Goal: Task Accomplishment & Management: Complete application form

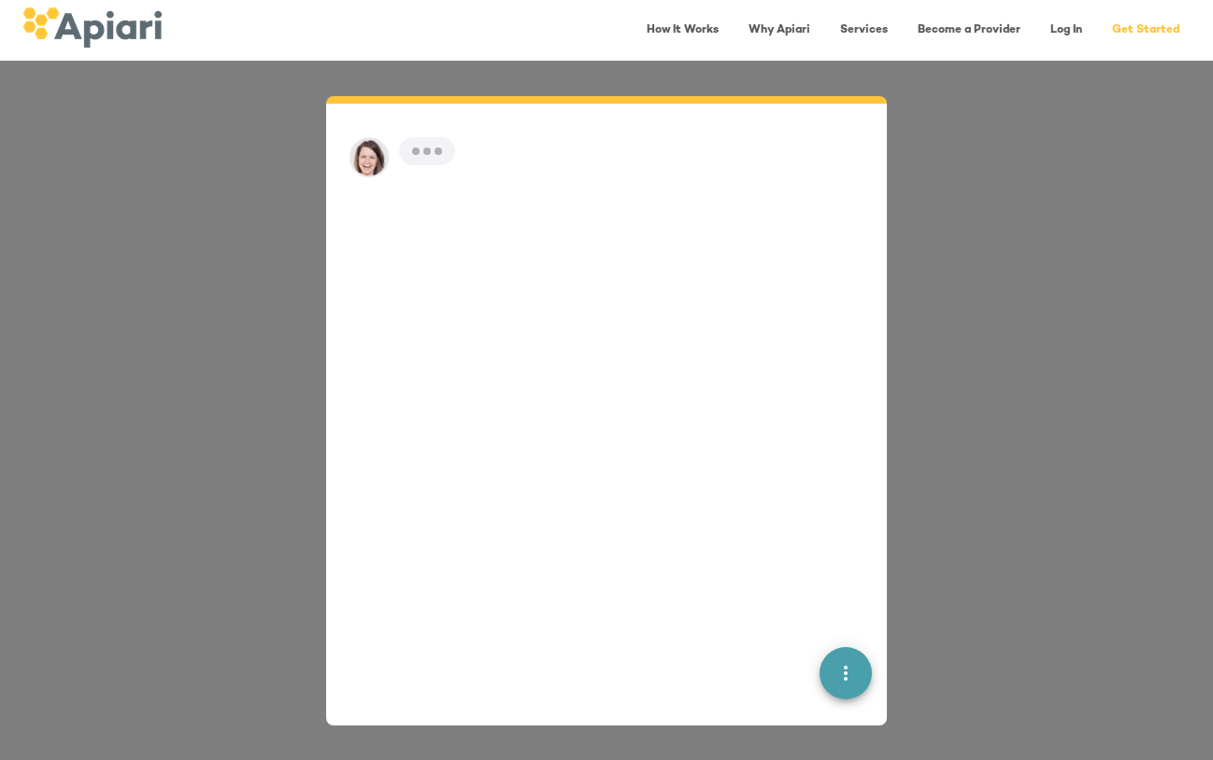
scroll to position [26, 0]
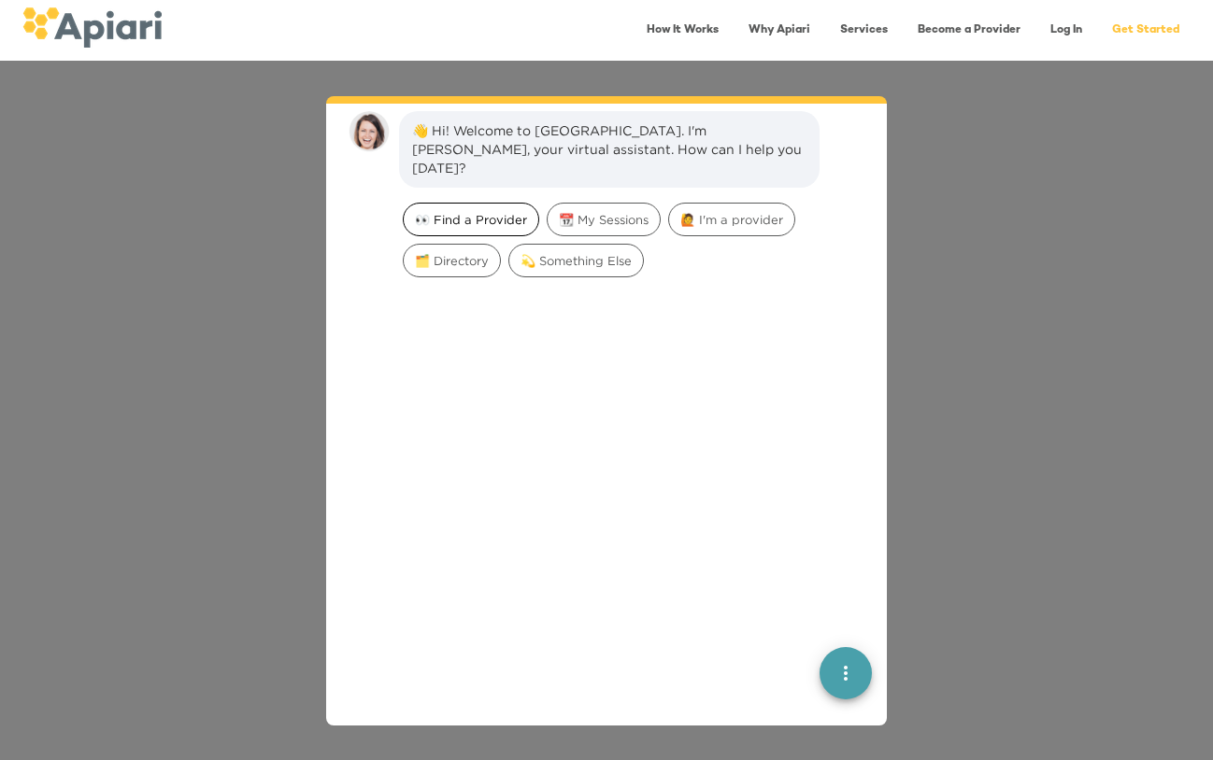
click at [501, 211] on span "👀 Find a Provider" at bounding box center [471, 220] width 135 height 18
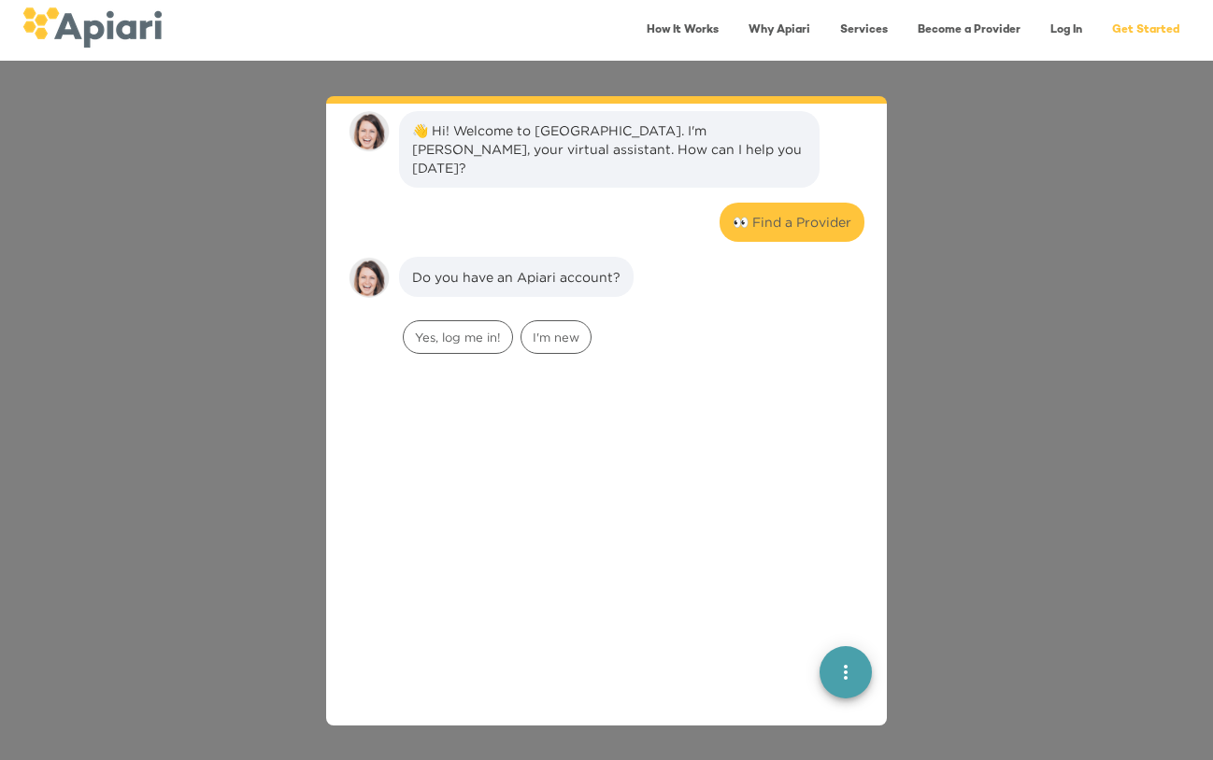
scroll to position [153, 0]
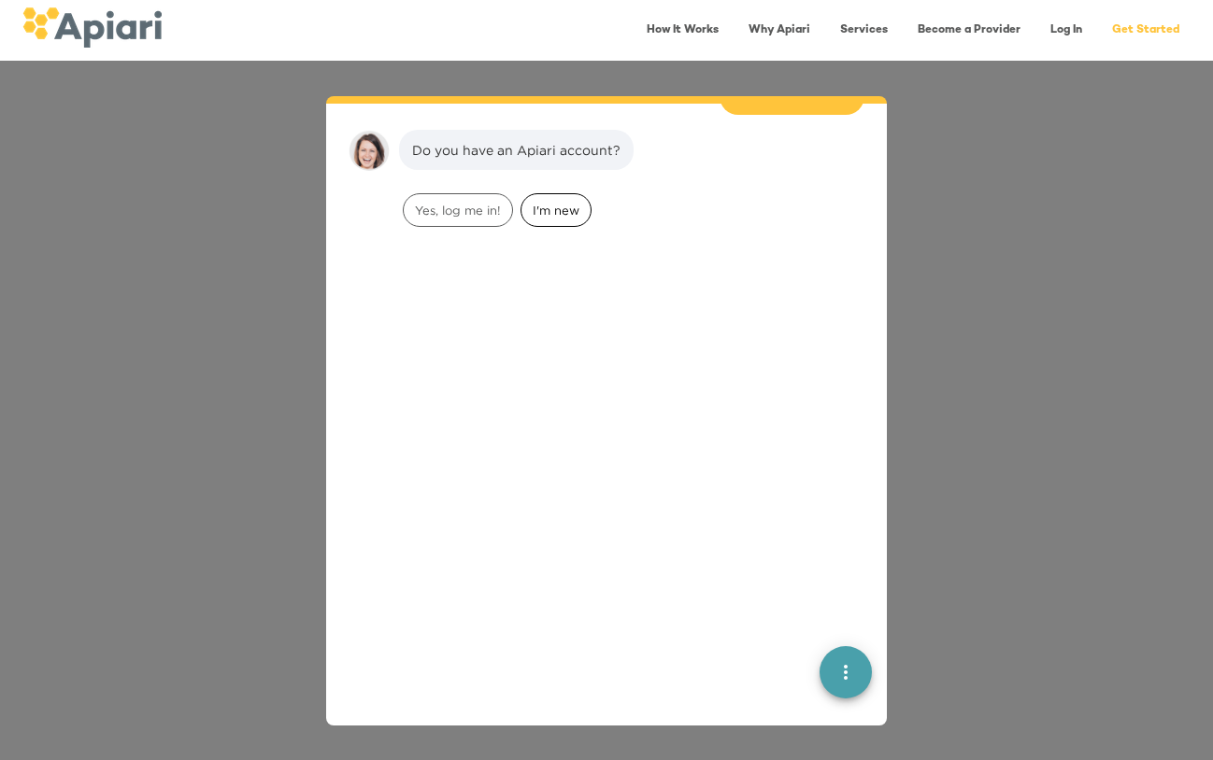
click at [544, 202] on span "I'm new" at bounding box center [555, 211] width 69 height 18
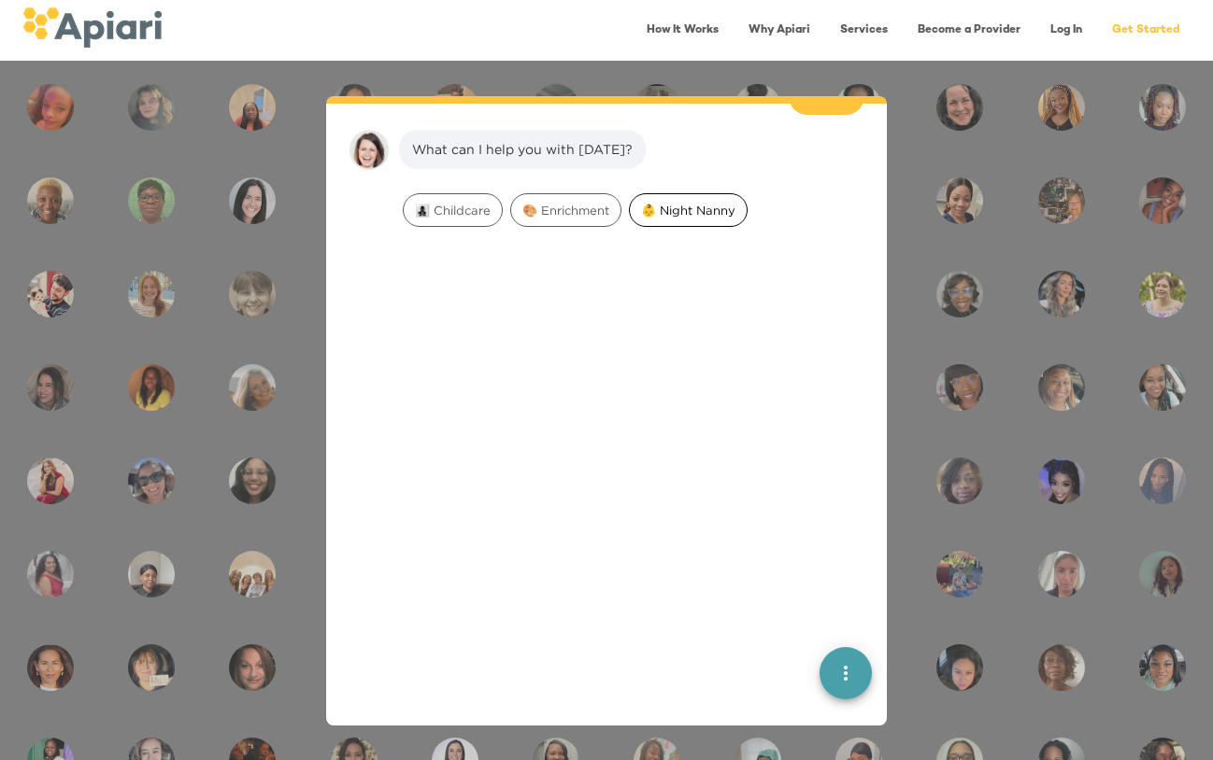
click at [706, 202] on span "👶 Night Nanny" at bounding box center [688, 211] width 117 height 18
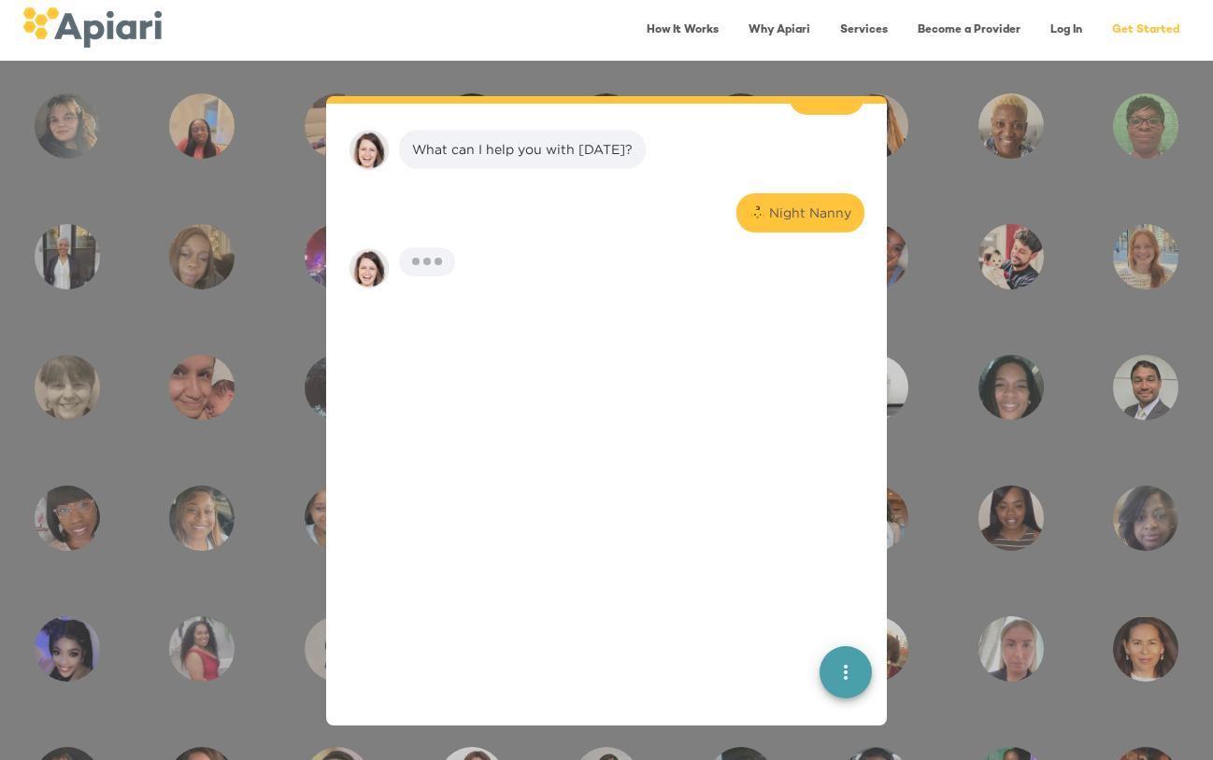
scroll to position [390, 0]
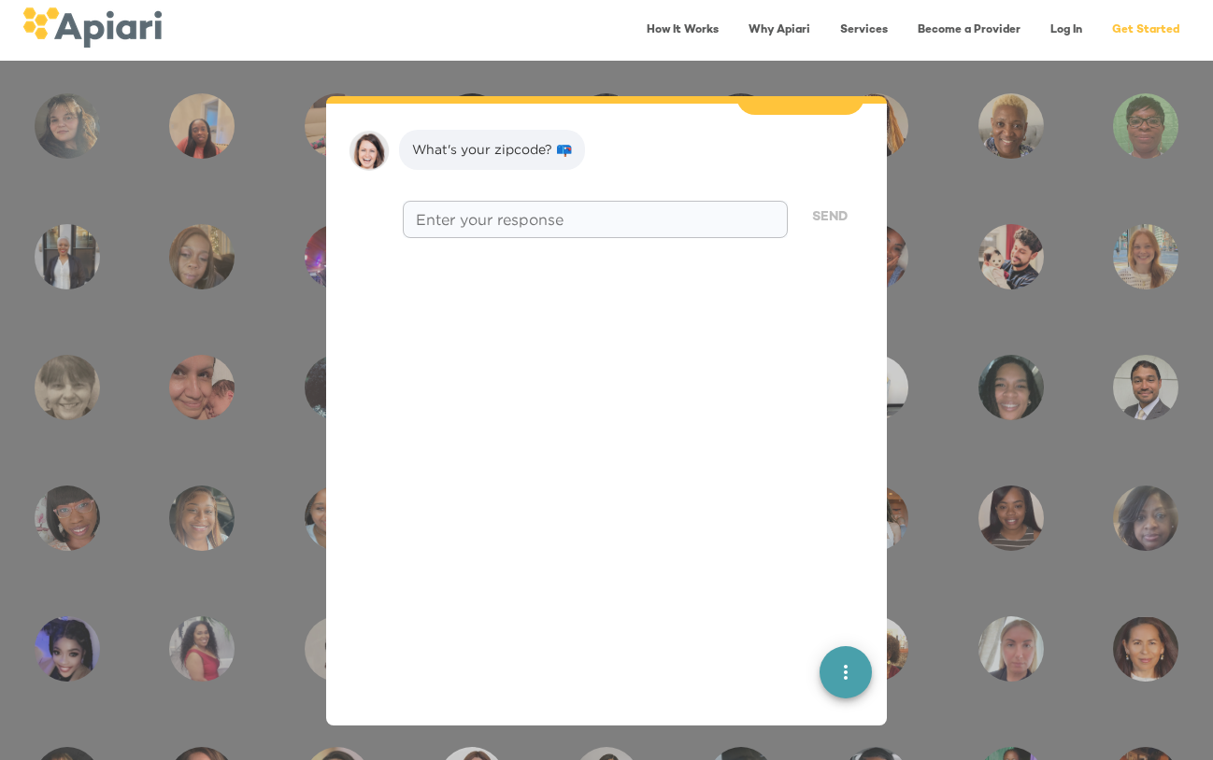
click at [618, 211] on textarea at bounding box center [595, 220] width 359 height 18
type textarea "*****"
click at [829, 206] on span "Send" at bounding box center [829, 217] width 35 height 23
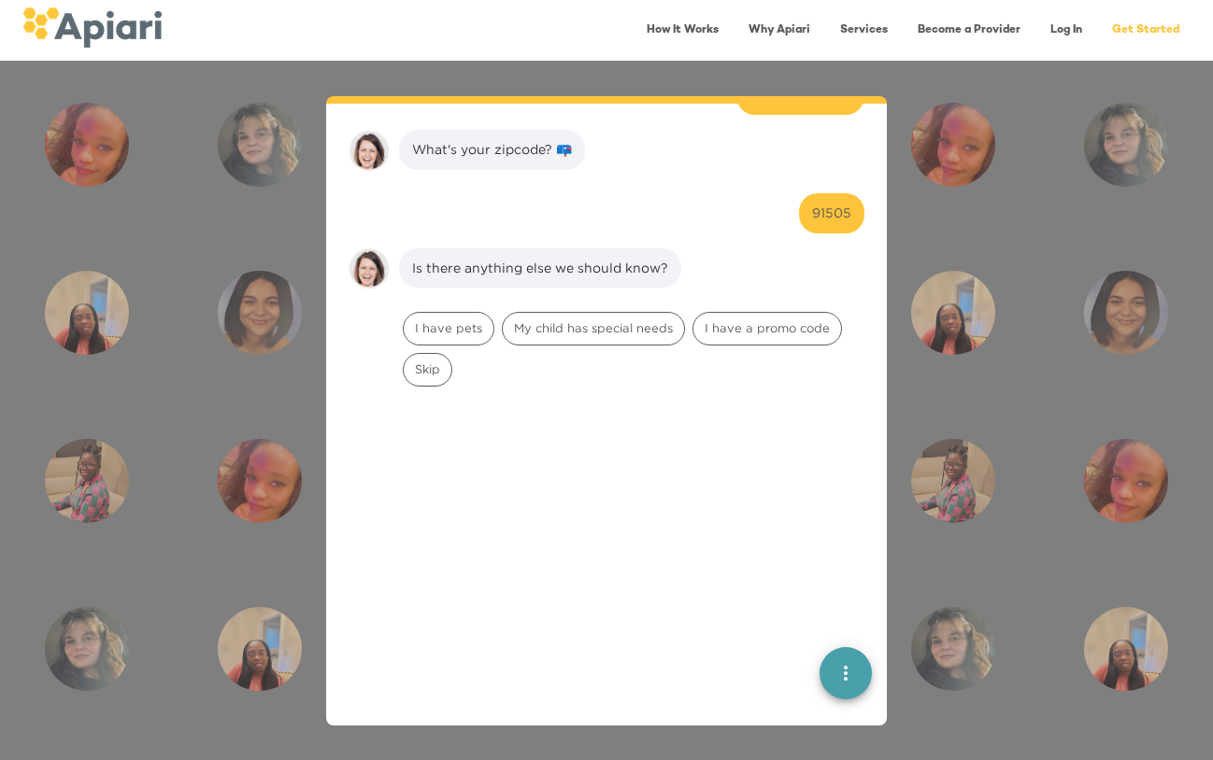
scroll to position [508, 0]
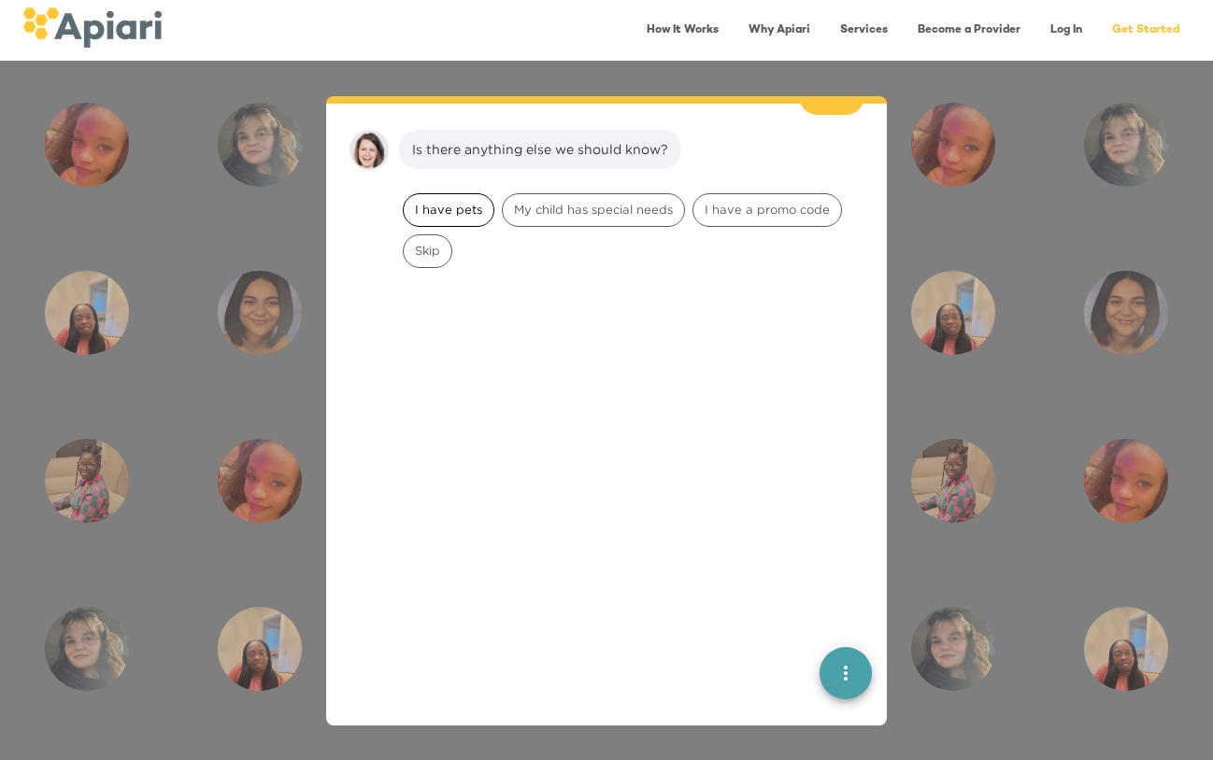
click at [464, 201] on span "I have pets" at bounding box center [449, 210] width 90 height 18
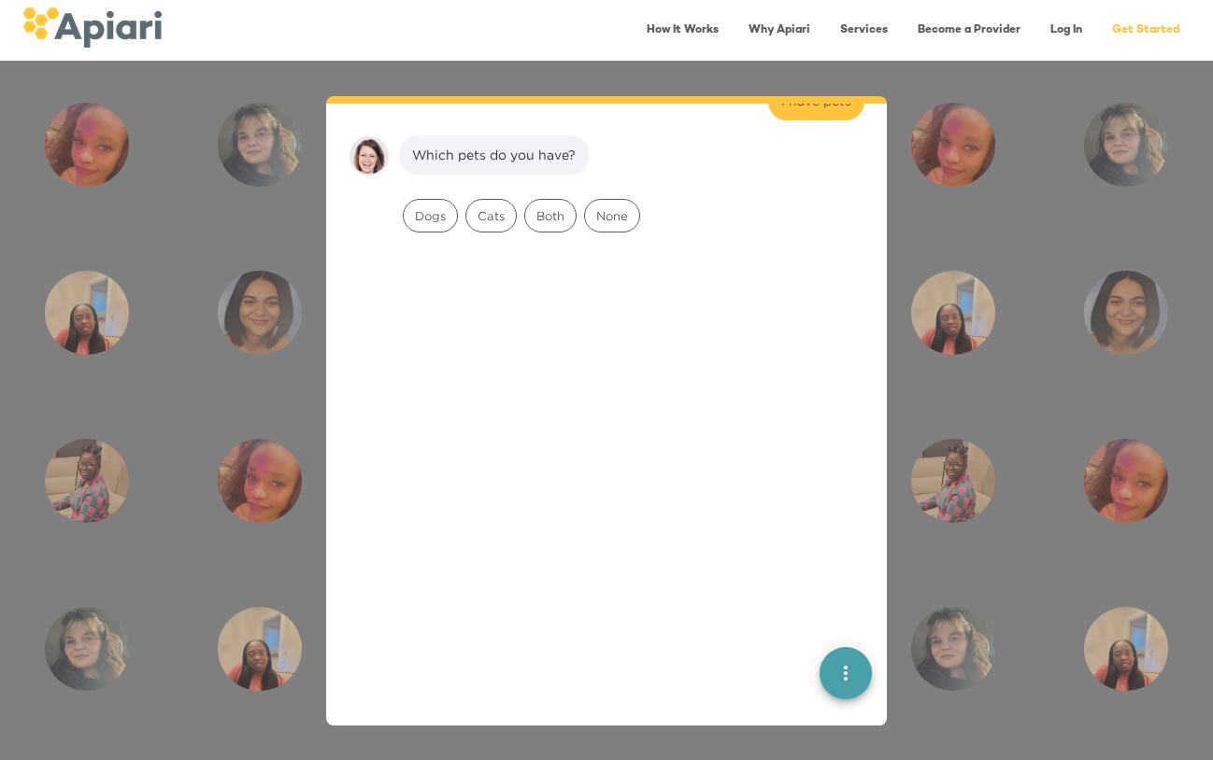
scroll to position [626, 0]
click at [429, 202] on span "Dogs" at bounding box center [430, 211] width 53 height 18
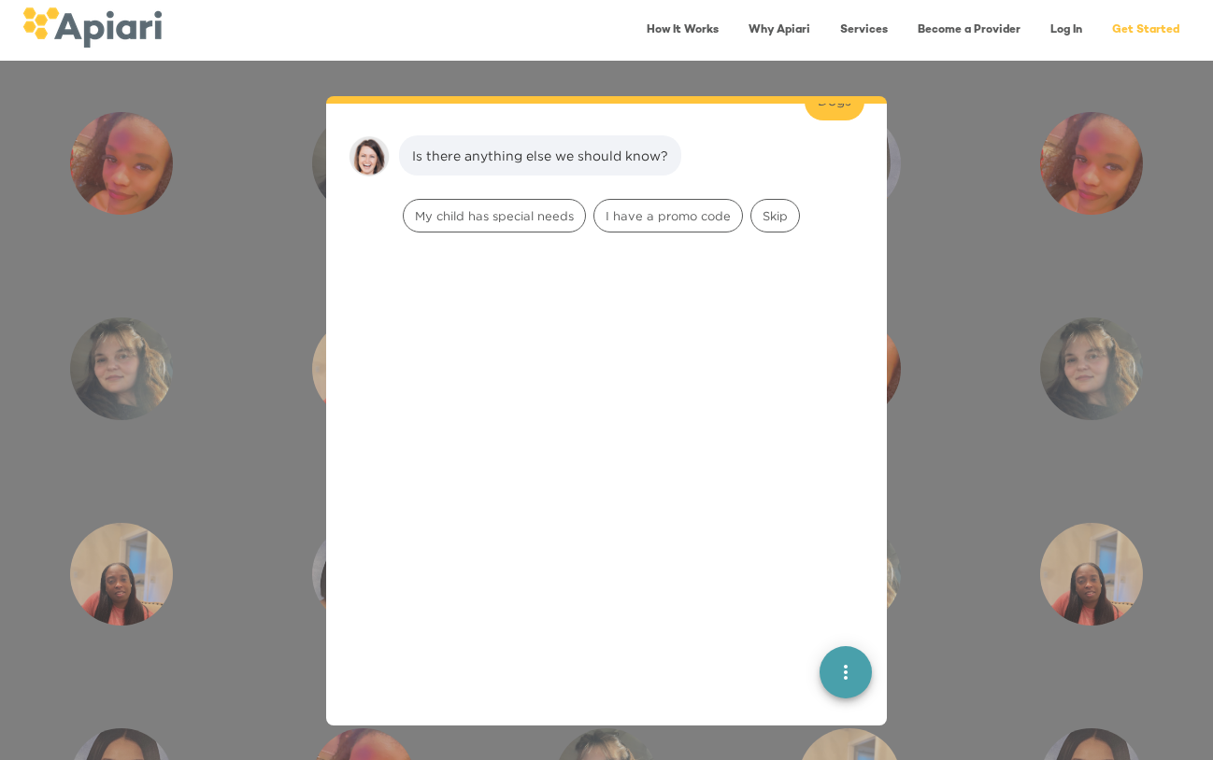
scroll to position [744, 0]
click at [777, 202] on span "Skip" at bounding box center [775, 211] width 48 height 18
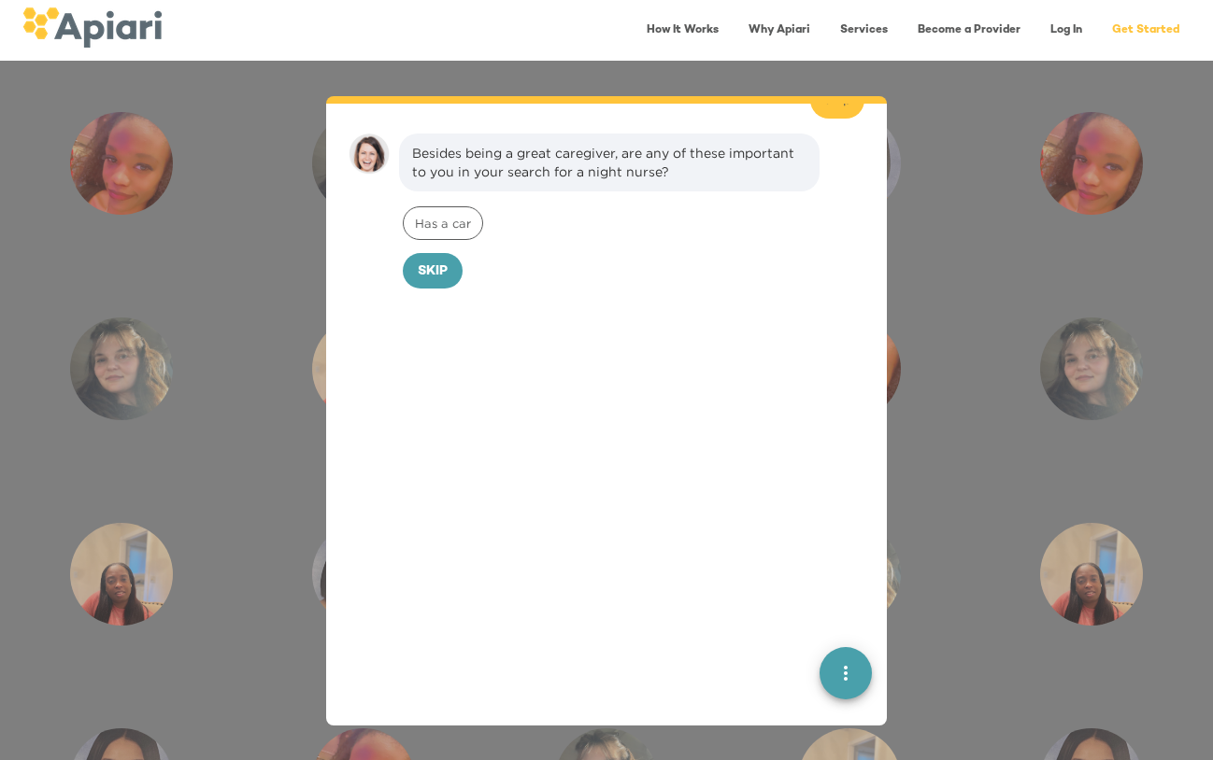
scroll to position [862, 0]
click at [463, 203] on div "Has a car" at bounding box center [443, 220] width 80 height 34
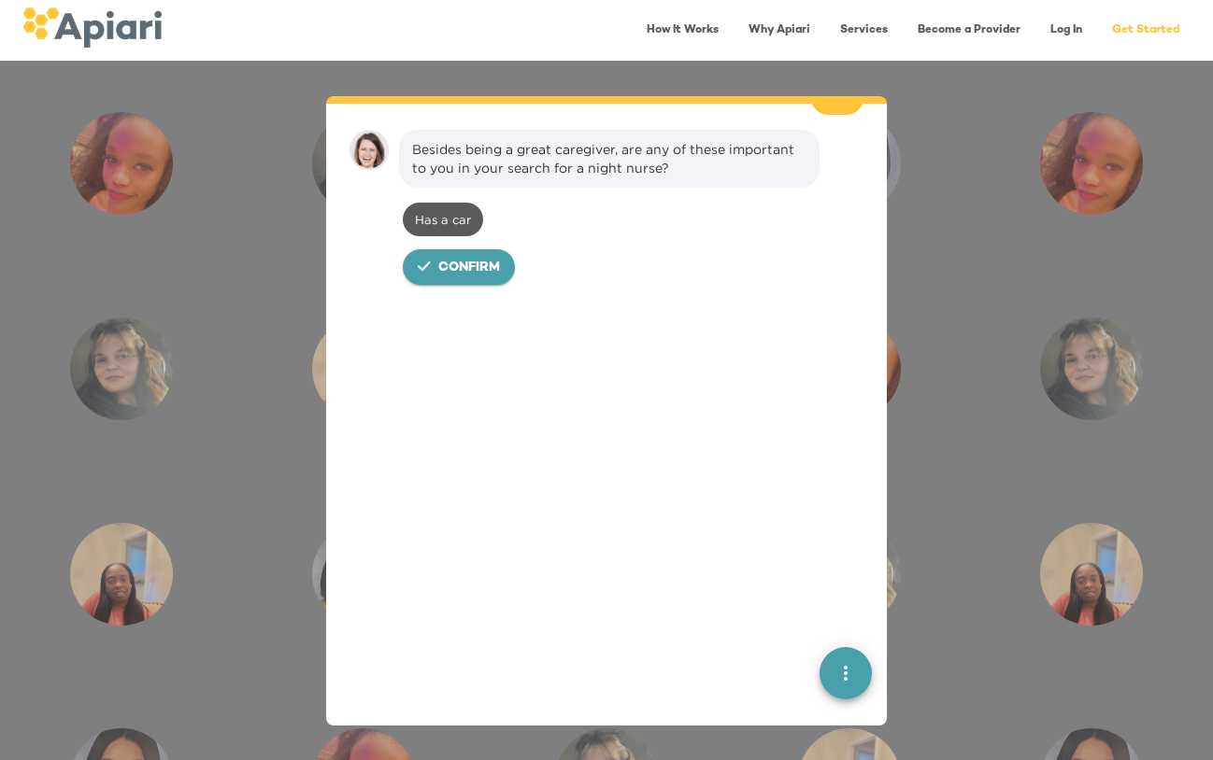
click at [485, 257] on span "Confirm" at bounding box center [469, 268] width 62 height 23
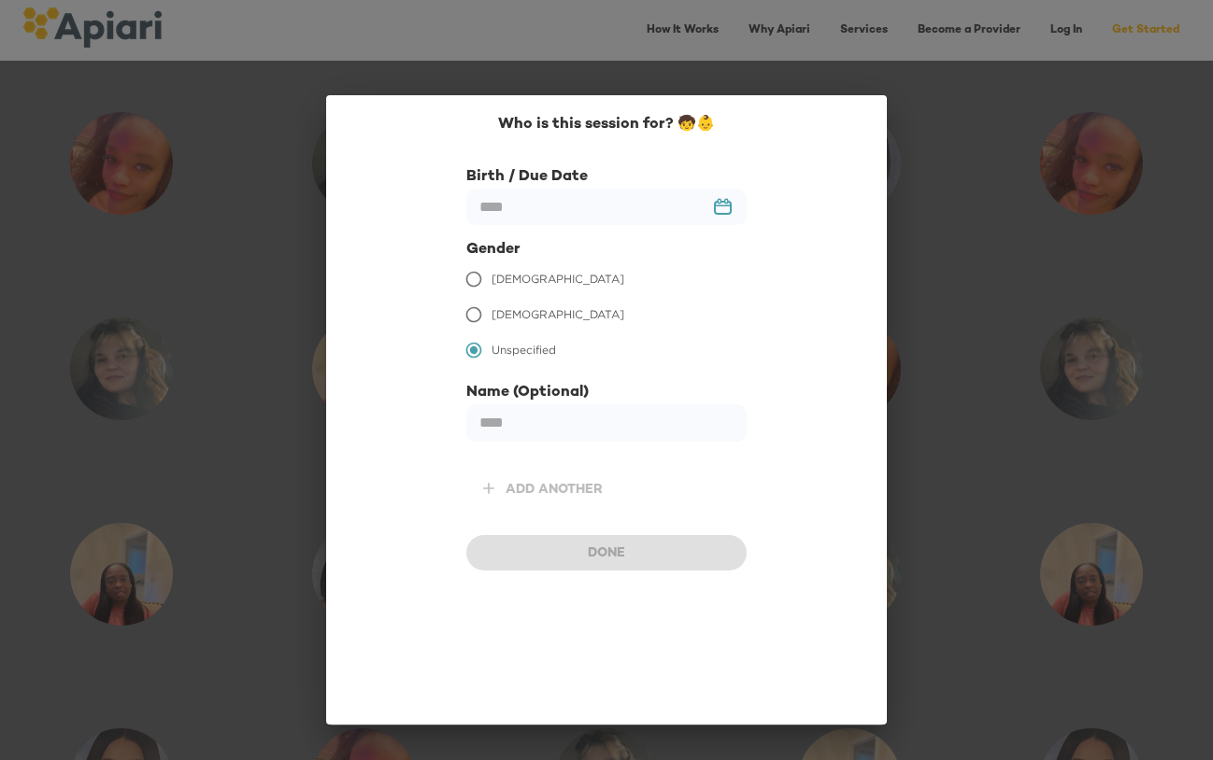
scroll to position [989, 0]
click at [585, 207] on input "text" at bounding box center [606, 207] width 280 height 36
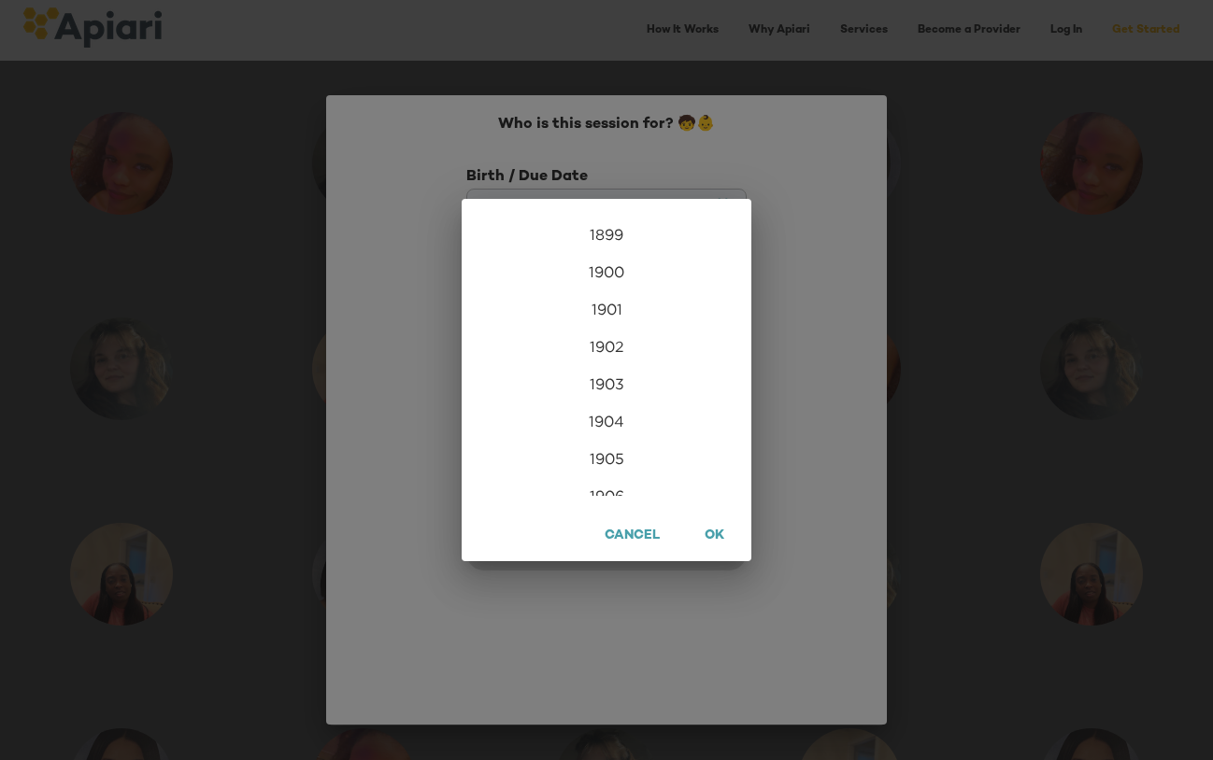
scroll to position [4521, 0]
click at [608, 478] on div "2026" at bounding box center [606, 477] width 290 height 37
click at [607, 250] on div "Feb" at bounding box center [606, 251] width 96 height 70
type input "**********"
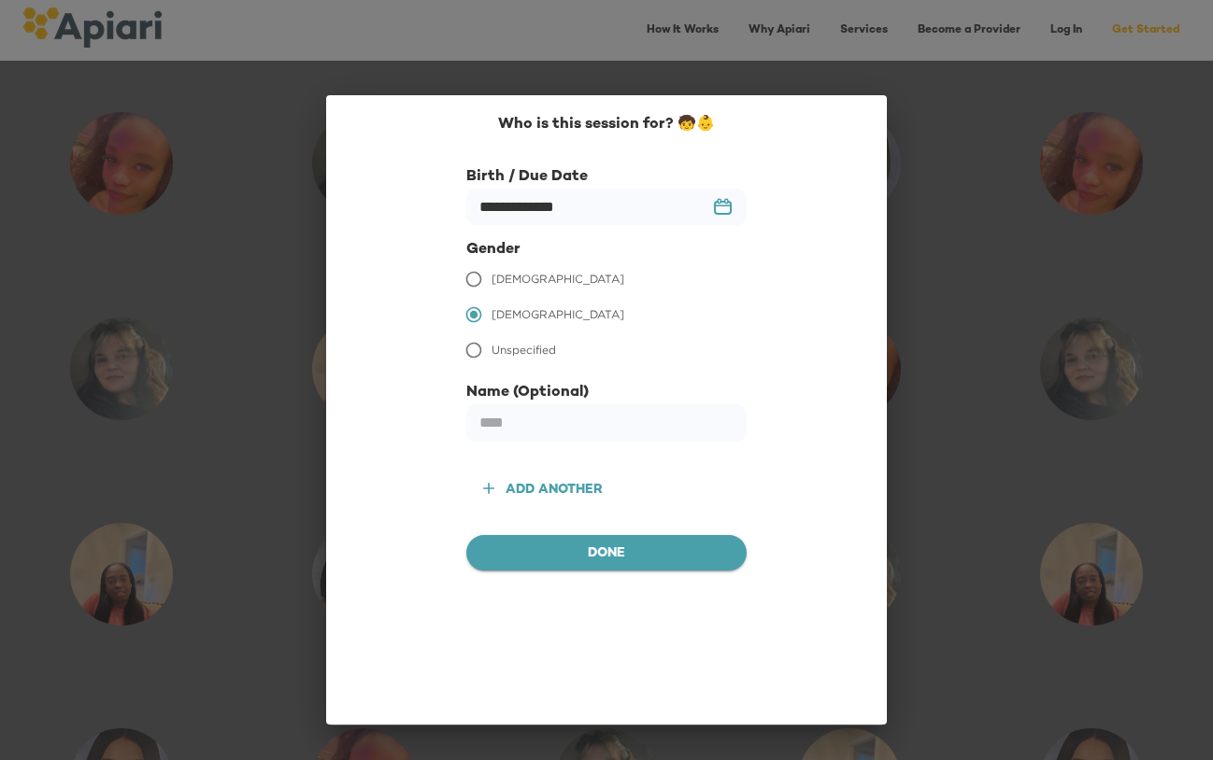
click at [622, 545] on span "Done" at bounding box center [606, 554] width 250 height 23
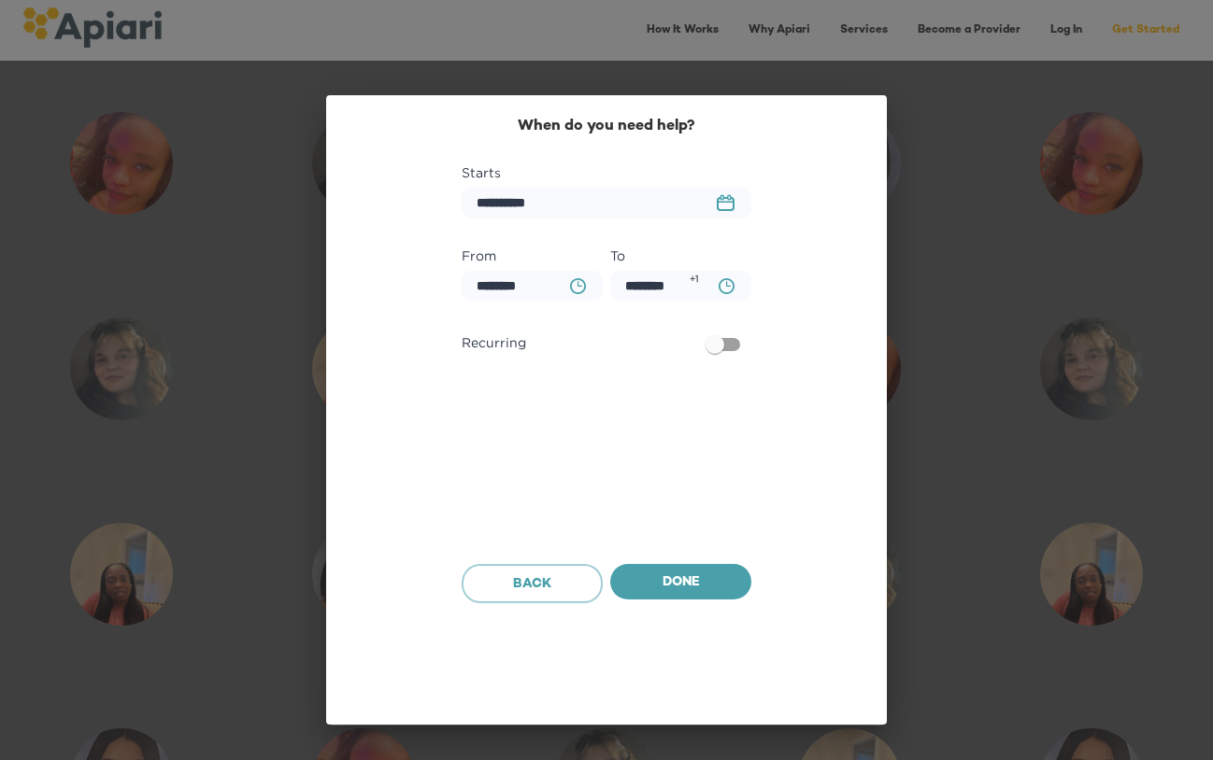
scroll to position [1107, 0]
click at [629, 199] on input "**********" at bounding box center [606, 203] width 290 height 31
drag, startPoint x: 645, startPoint y: 199, endPoint x: 473, endPoint y: 198, distance: 171.9
click at [473, 198] on input "**********" at bounding box center [606, 203] width 290 height 31
click at [728, 206] on icon "23979DC4-A7E4-489C-88E7-37869341D308 Created with sketchtool." at bounding box center [726, 202] width 18 height 17
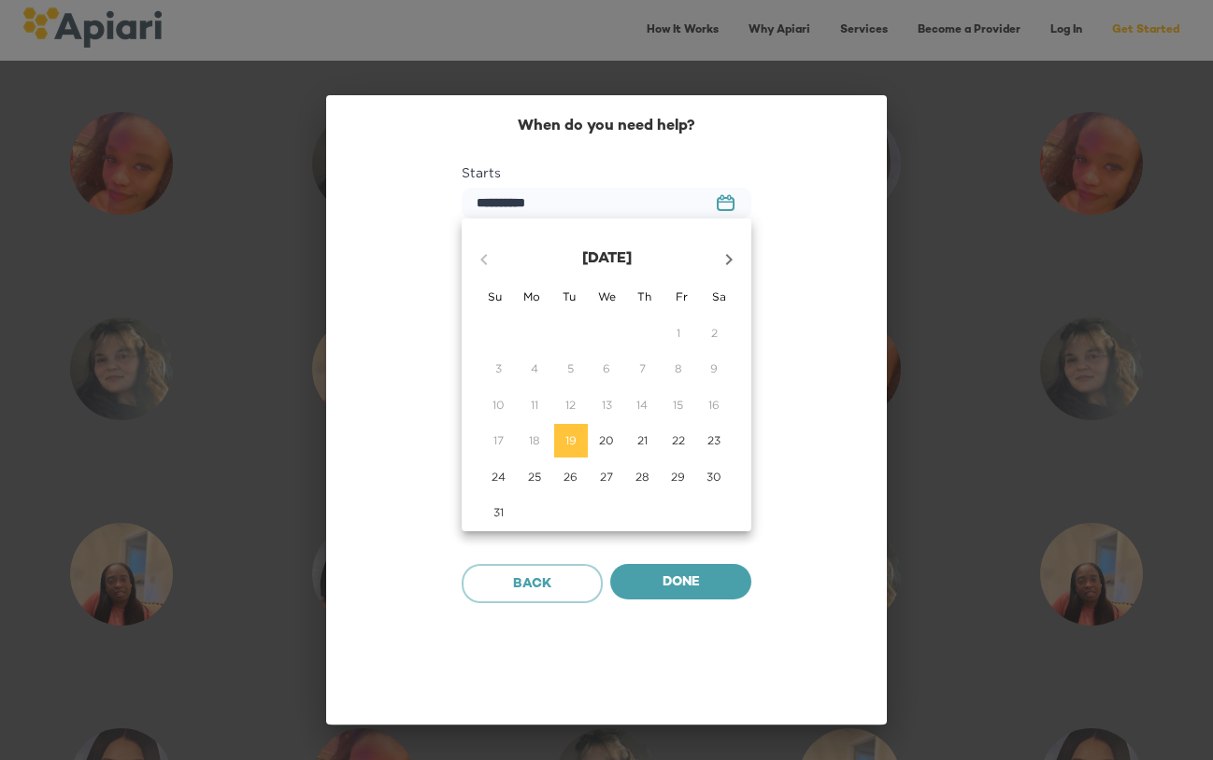
click at [731, 259] on icon "button" at bounding box center [729, 259] width 7 height 11
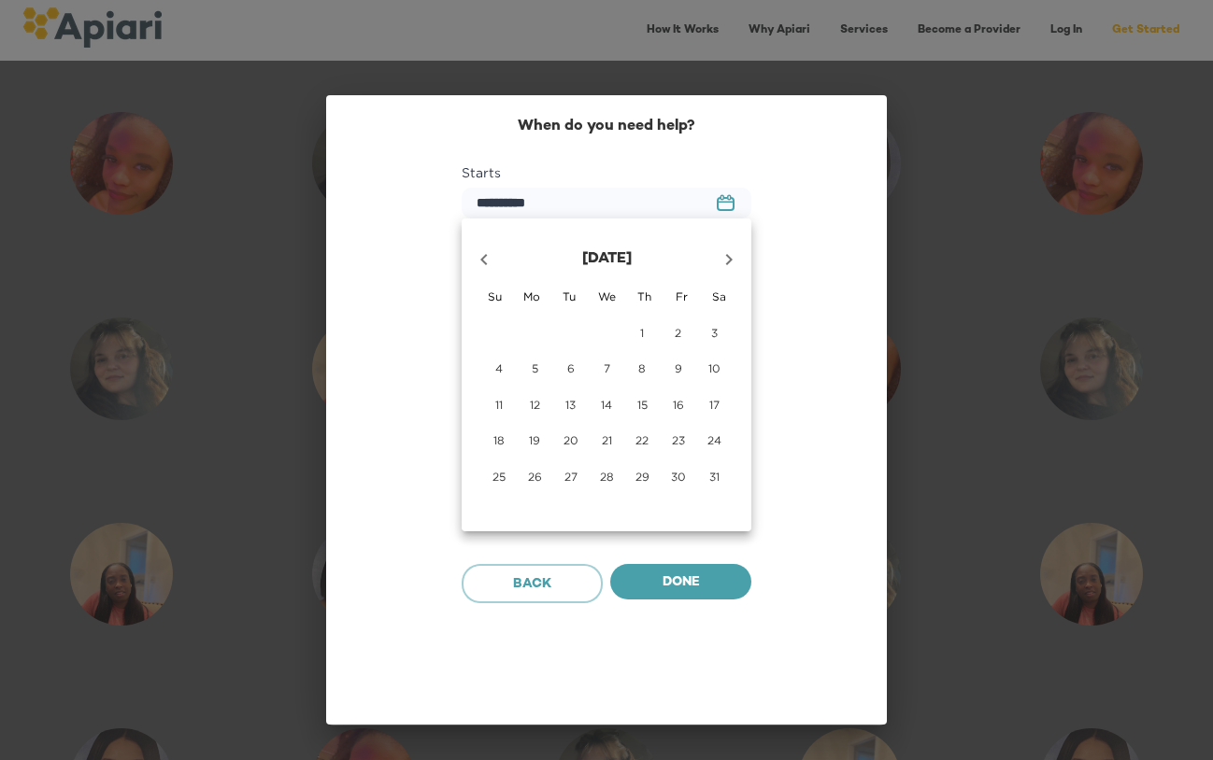
click at [731, 259] on icon "button" at bounding box center [729, 259] width 7 height 11
click at [567, 442] on p "24" at bounding box center [570, 441] width 14 height 16
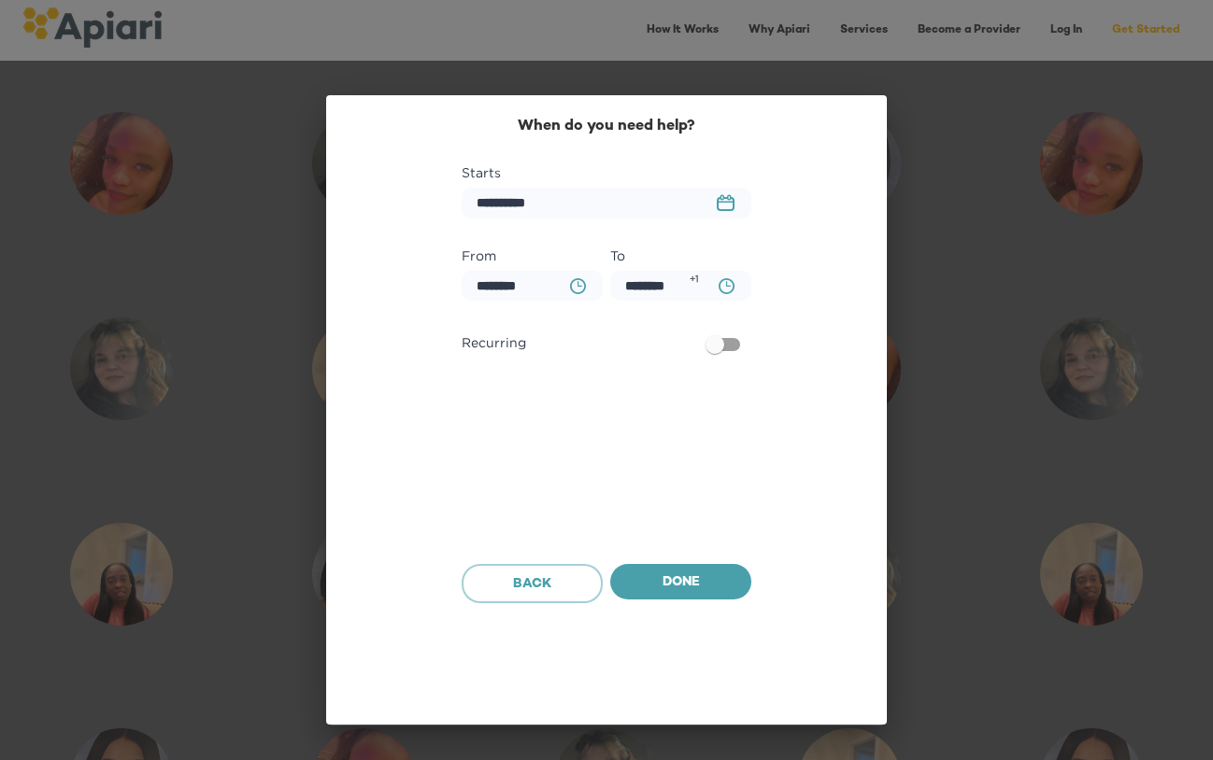
type input "**********"
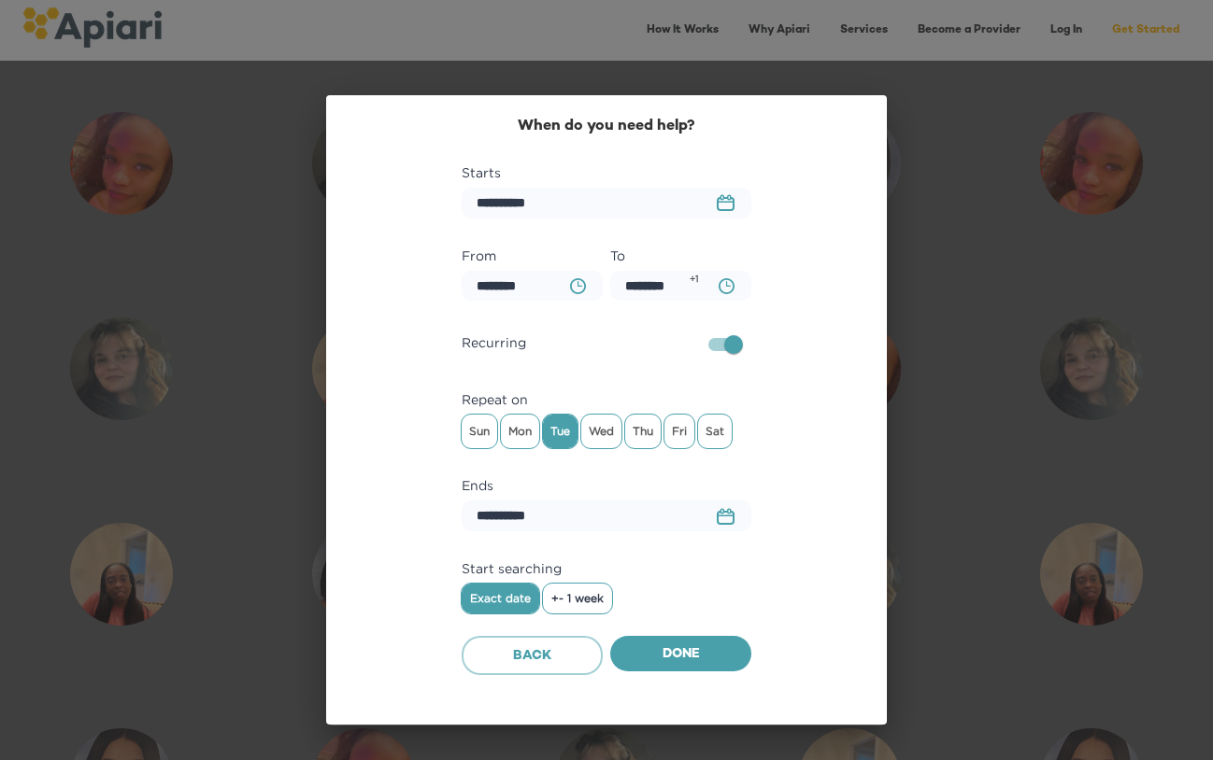
click at [603, 602] on span "+- 1 week" at bounding box center [577, 598] width 52 height 13
click at [656, 434] on span "Thu" at bounding box center [642, 432] width 35 height 28
click at [701, 656] on span "Done" at bounding box center [680, 655] width 111 height 23
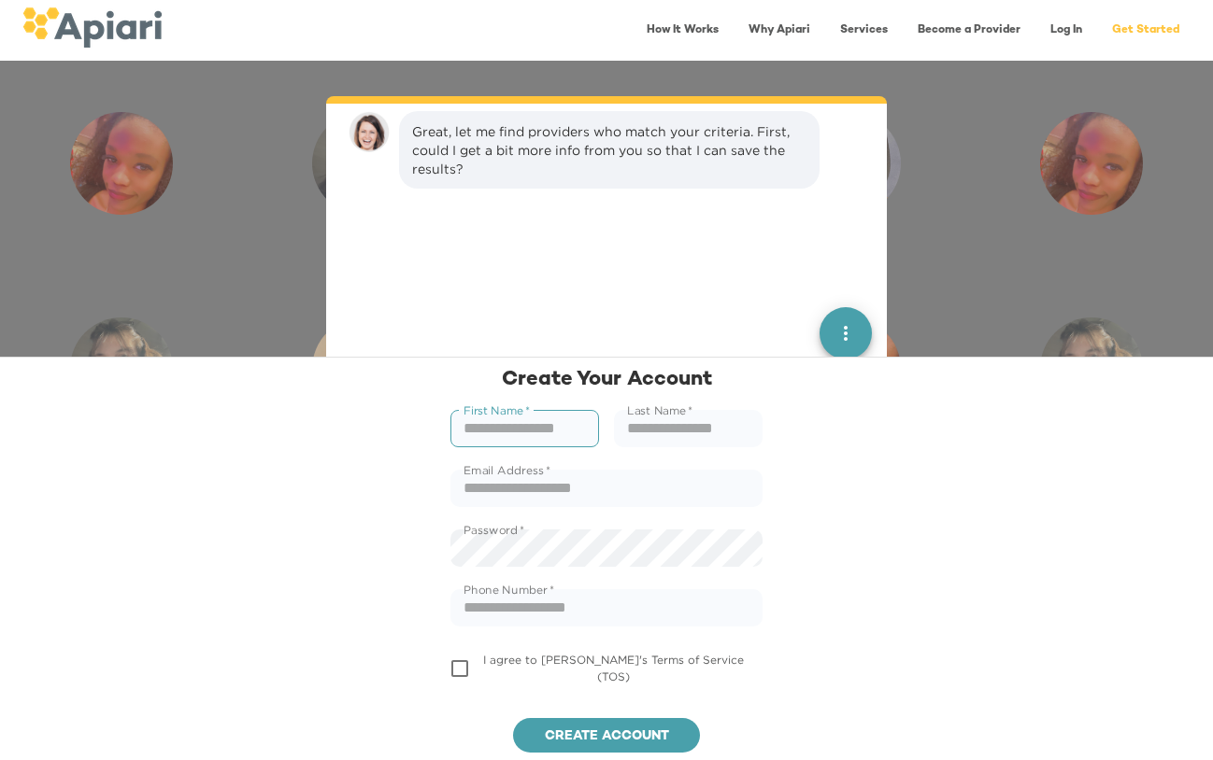
scroll to position [1244, 0]
click at [755, 266] on div "Great, let me find providers who match your criteria. First, could I get a bit …" at bounding box center [606, 327] width 516 height 432
